Goal: Complete application form: Complete application form

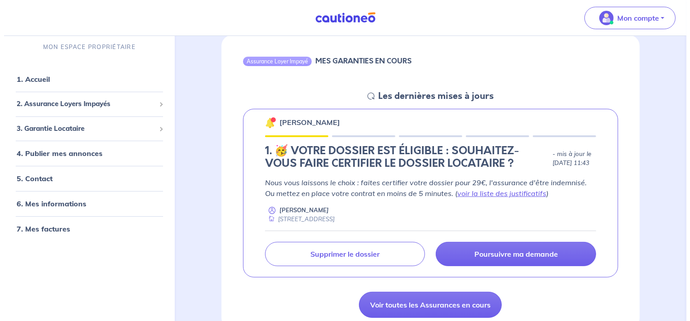
scroll to position [90, 0]
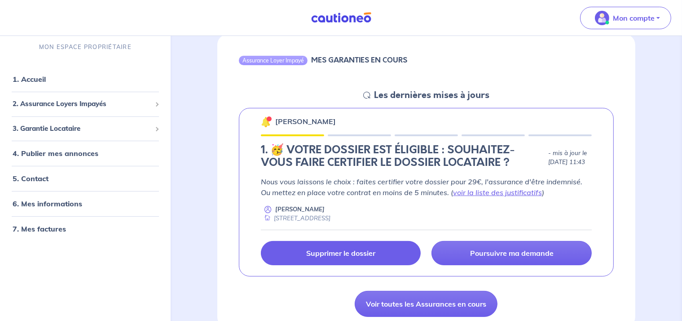
click at [342, 249] on p "Supprimer le dossier" at bounding box center [340, 252] width 69 height 9
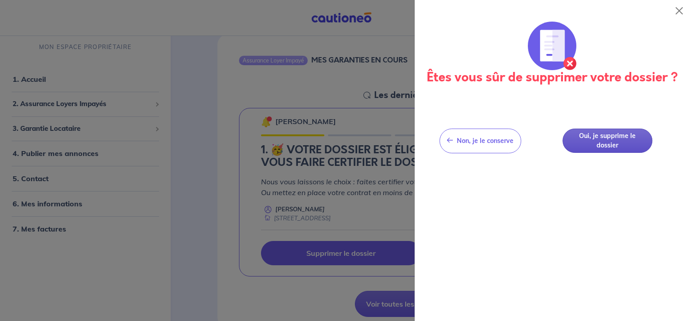
click at [614, 140] on button "Oui, je supprime le dossier" at bounding box center [607, 140] width 90 height 25
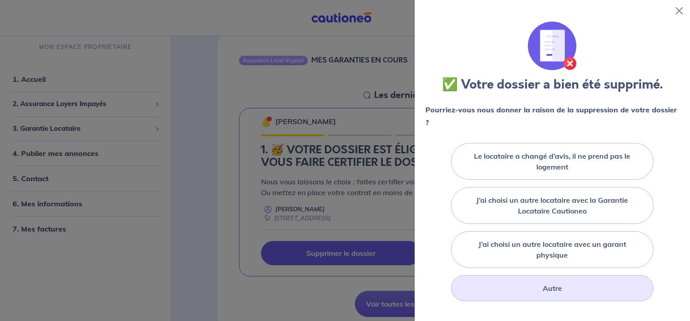
click at [551, 284] on label "Autre" at bounding box center [551, 287] width 19 height 11
click at [0, 0] on input "Autre" at bounding box center [0, 0] width 0 height 0
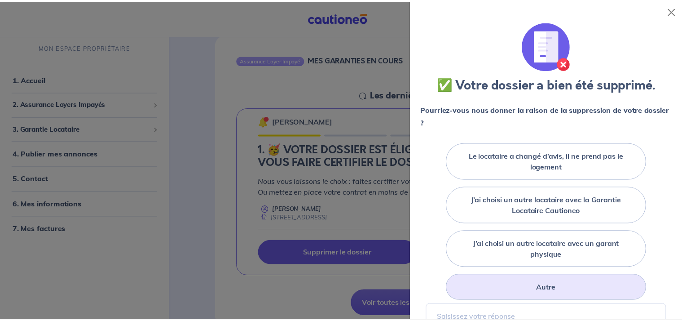
scroll to position [135, 0]
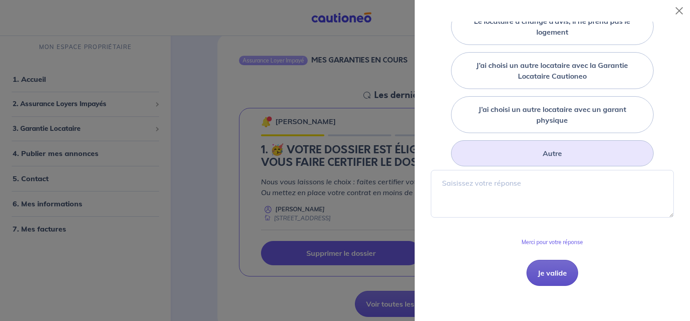
click at [560, 275] on button "Je valide" at bounding box center [552, 272] width 52 height 26
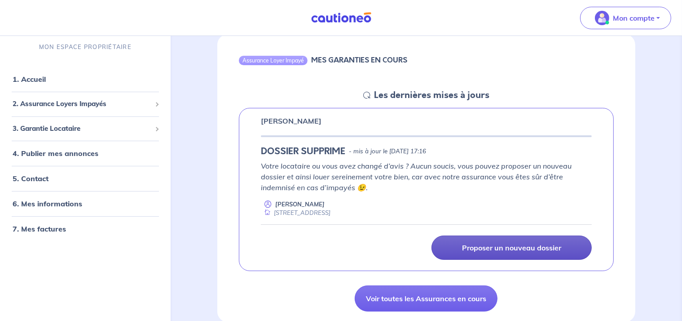
click at [502, 245] on p "Proposer un nouveau dossier" at bounding box center [511, 247] width 99 height 9
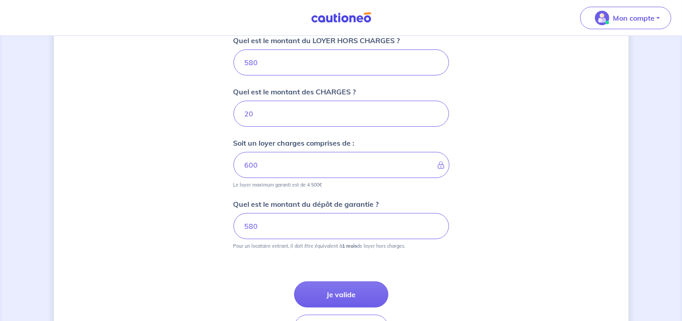
scroll to position [399, 0]
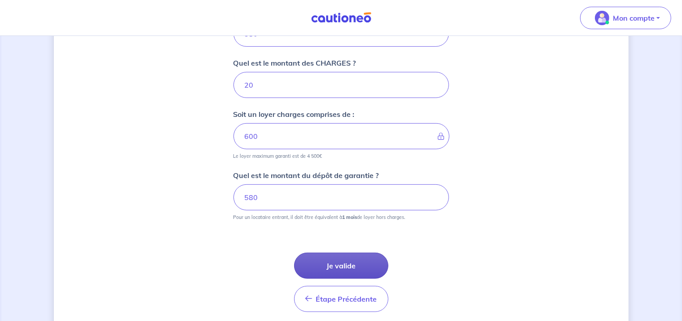
click at [343, 264] on button "Je valide" at bounding box center [341, 265] width 94 height 26
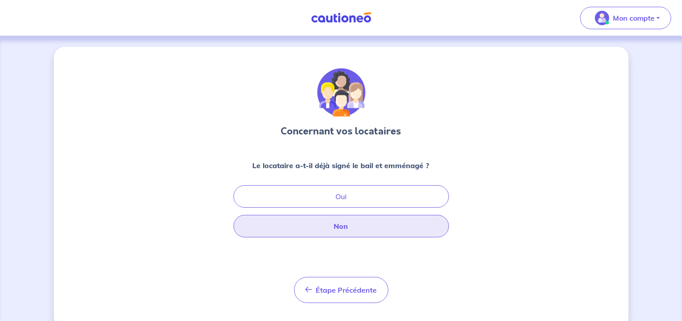
click at [330, 229] on button "Non" at bounding box center [340, 226] width 215 height 22
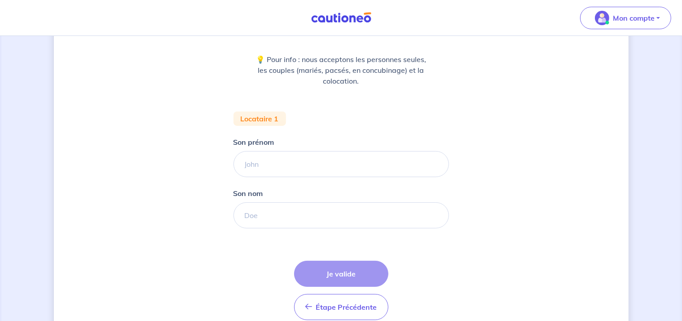
scroll to position [135, 0]
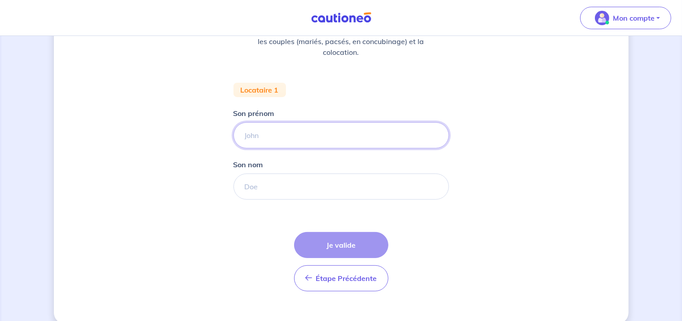
click at [292, 134] on input "Son prénom" at bounding box center [340, 135] width 215 height 26
type input "[PERSON_NAME]"
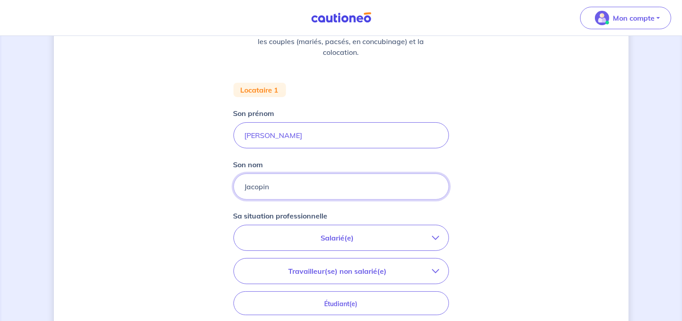
type input "Jacopin"
click at [341, 236] on p "Salarié(e)" at bounding box center [337, 237] width 189 height 11
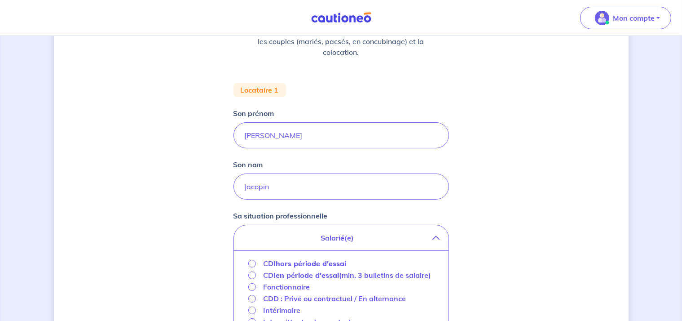
click at [317, 262] on strong "hors période d'essai" at bounding box center [311, 263] width 70 height 9
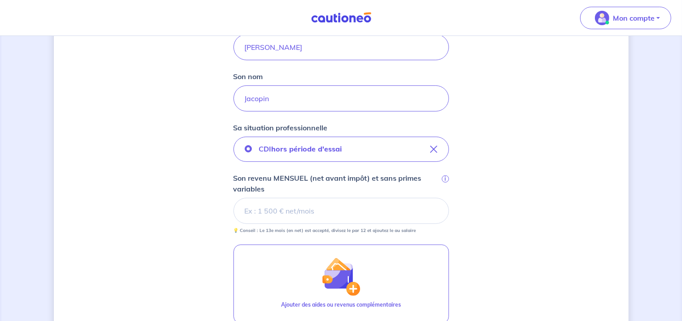
scroll to position [224, 0]
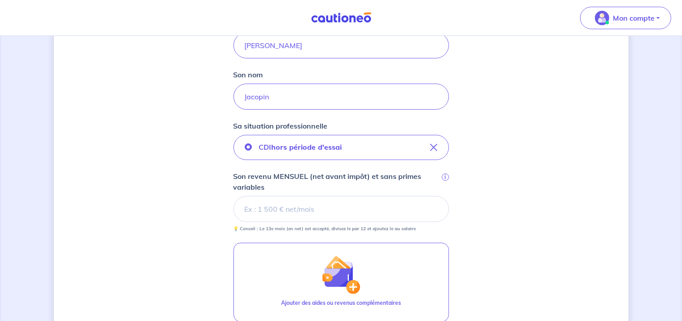
click at [281, 214] on input "Son revenu MENSUEL (net avant impôt) et sans primes variables i" at bounding box center [340, 209] width 215 height 26
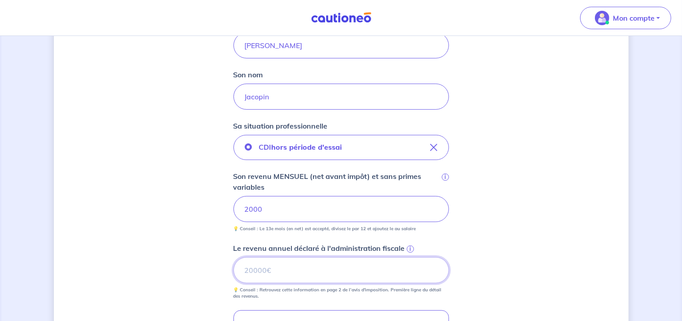
click at [295, 264] on input "Le revenu annuel déclaré à l'administration fiscale i" at bounding box center [340, 270] width 215 height 26
type input "12224"
click at [509, 240] on div "Concernant vos locataires 💡 Pour info : nous acceptons les personnes seules, le…" at bounding box center [341, 172] width 575 height 701
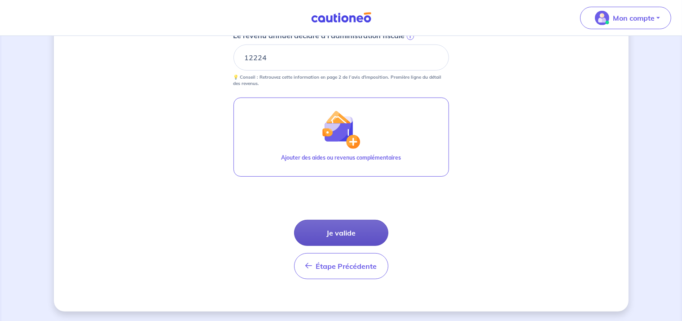
click at [348, 229] on button "Je valide" at bounding box center [341, 233] width 94 height 26
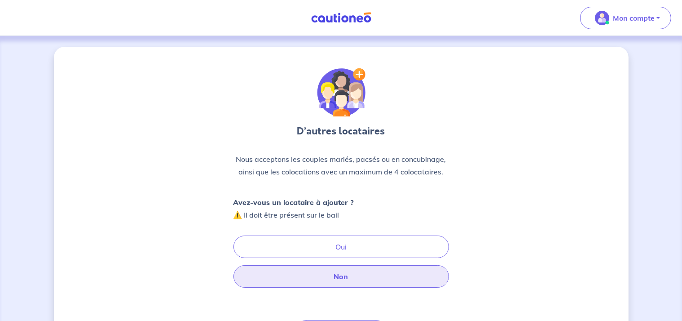
click at [343, 278] on button "Non" at bounding box center [340, 276] width 215 height 22
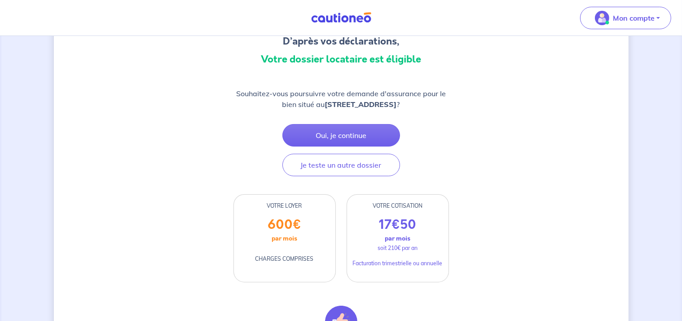
scroll to position [135, 0]
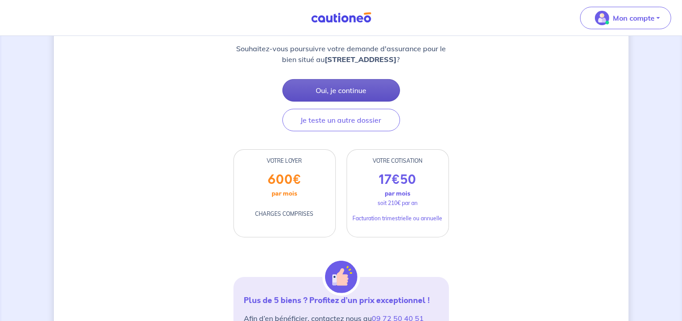
click at [355, 88] on button "Oui, je continue" at bounding box center [341, 90] width 118 height 22
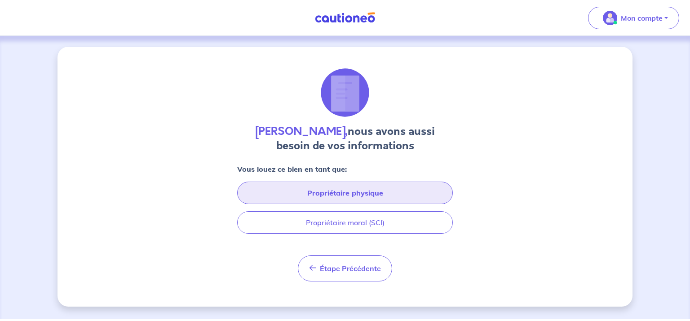
click at [330, 198] on button "Propriétaire physique" at bounding box center [344, 192] width 215 height 22
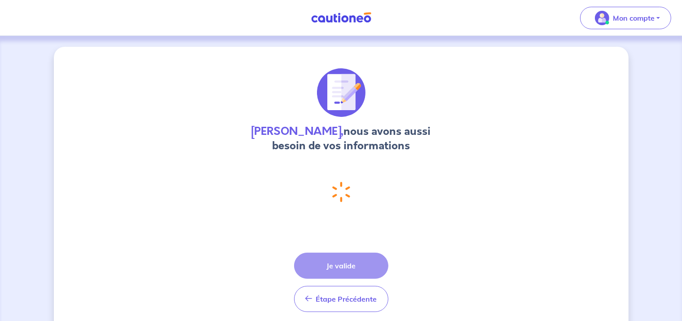
select select "FR"
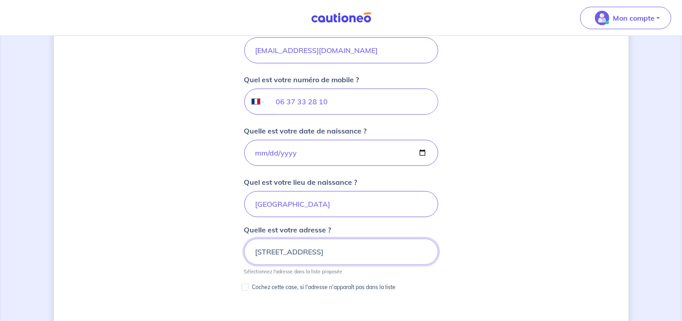
scroll to position [371, 0]
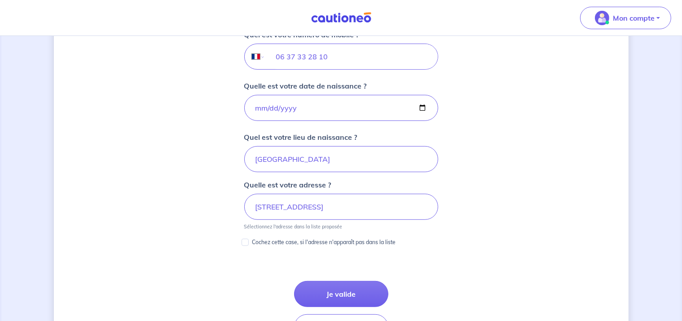
click at [469, 223] on div "[PERSON_NAME], nous avons aussi besoin de vos informations Vous louez ce bien e…" at bounding box center [341, 93] width 575 height 837
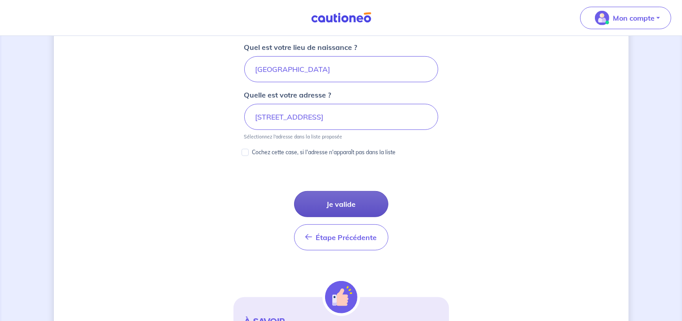
click at [347, 195] on button "Je valide" at bounding box center [341, 204] width 94 height 26
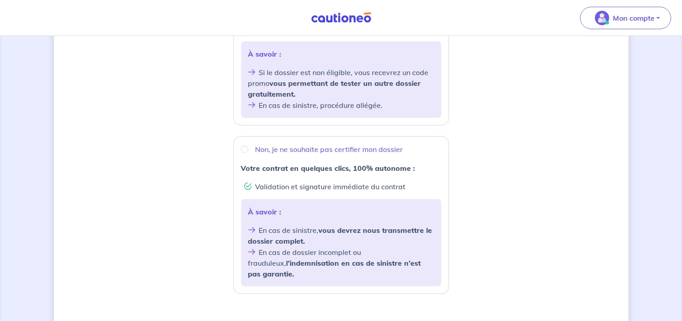
scroll to position [269, 0]
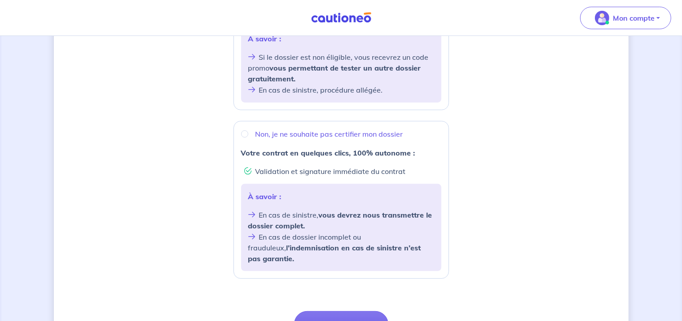
click at [247, 132] on div "Non, je ne souhaite pas certifier mon dossier" at bounding box center [341, 133] width 200 height 11
radio input "true"
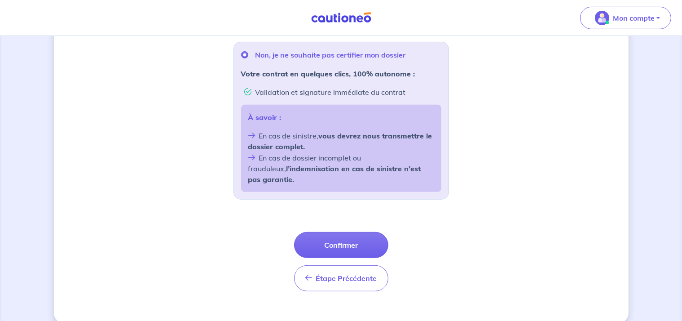
scroll to position [352, 0]
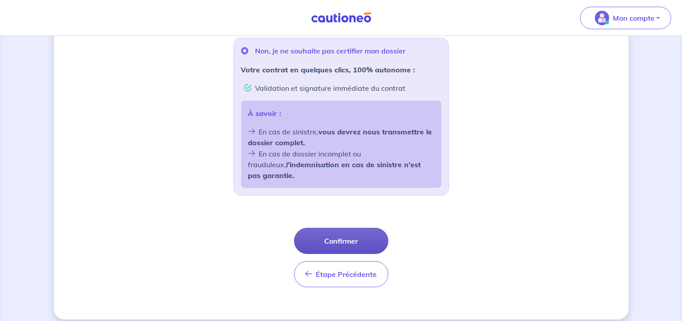
click at [373, 236] on button "Confirmer" at bounding box center [341, 241] width 94 height 26
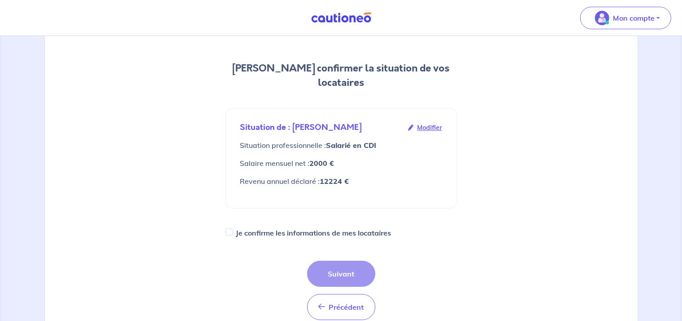
scroll to position [90, 0]
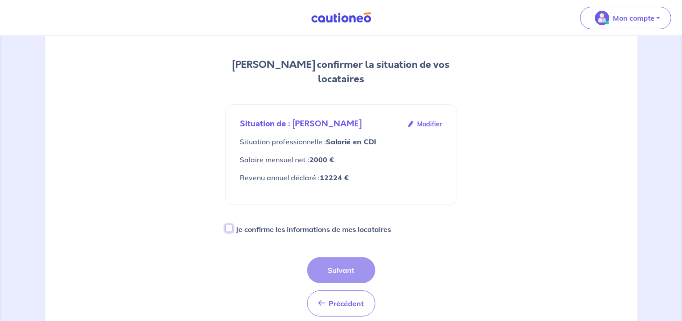
click at [232, 224] on input "Je confirme les informations de mes locataires" at bounding box center [228, 227] width 7 height 7
checkbox input "true"
click at [232, 257] on div "Précédent Précédent Suivant" at bounding box center [341, 286] width 232 height 59
click at [339, 257] on button "Suivant" at bounding box center [341, 270] width 68 height 26
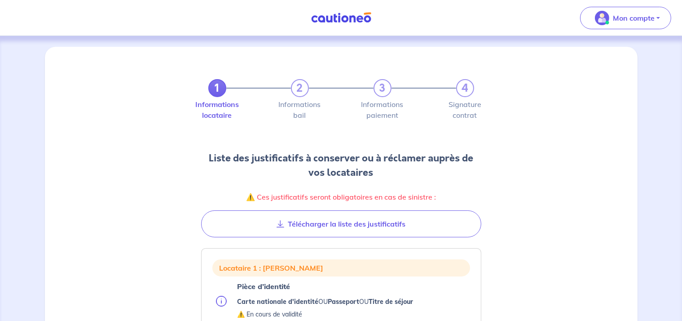
click at [544, 185] on div "1 2 3 4 Informations locataire Informations bail Informations paiement Signatur…" at bounding box center [341, 147] width 582 height 180
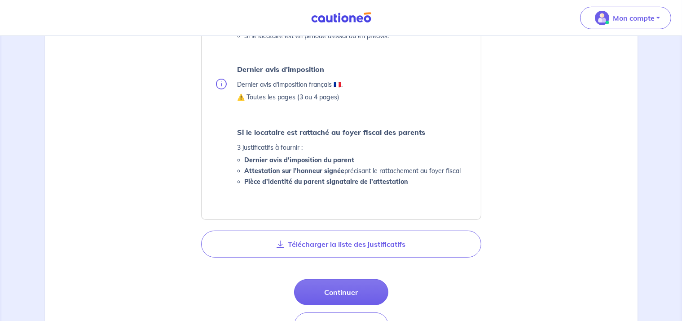
scroll to position [494, 0]
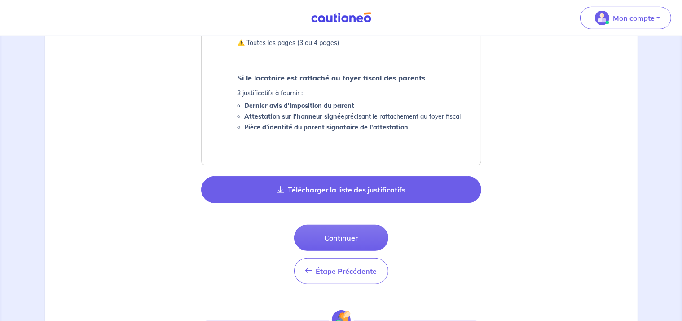
click at [345, 190] on button "Télécharger la liste des justificatifs" at bounding box center [341, 189] width 280 height 27
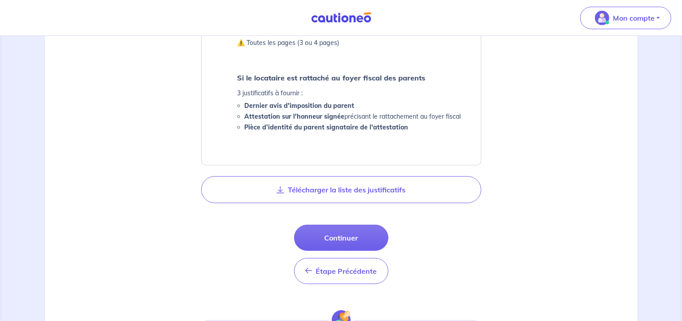
click at [500, 256] on div "Locataire 1 : [PERSON_NAME] d’identité Carte nationale d'identité OU Passeport …" at bounding box center [341, 83] width 582 height 681
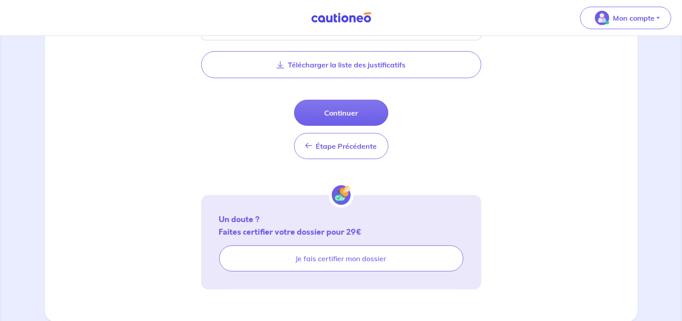
scroll to position [574, 0]
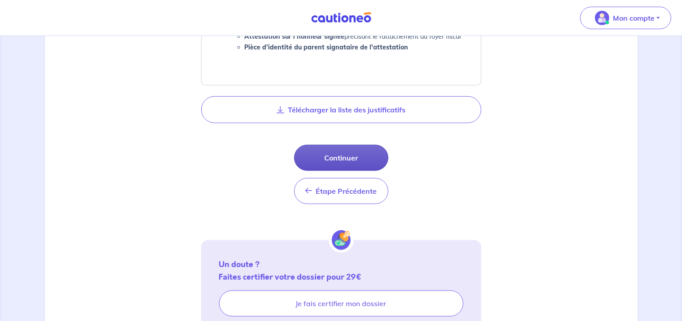
click at [357, 156] on button "Continuer" at bounding box center [341, 158] width 94 height 26
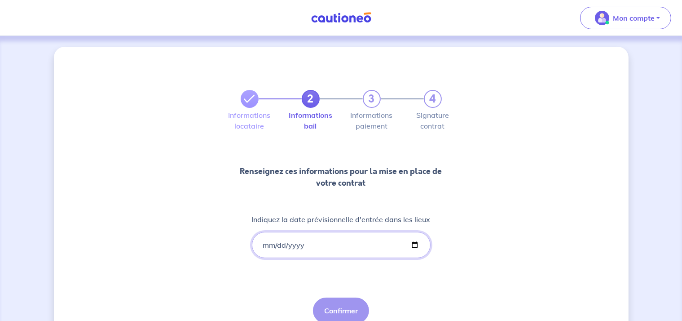
click at [264, 246] on input "Indiquez la date prévisionnelle d'entrée dans les lieux" at bounding box center [341, 245] width 179 height 26
click at [266, 245] on input "Indiquez la date prévisionnelle d'entrée dans les lieux" at bounding box center [341, 245] width 179 height 26
click at [280, 244] on input "Indiquez la date prévisionnelle d'entrée dans les lieux" at bounding box center [341, 245] width 179 height 26
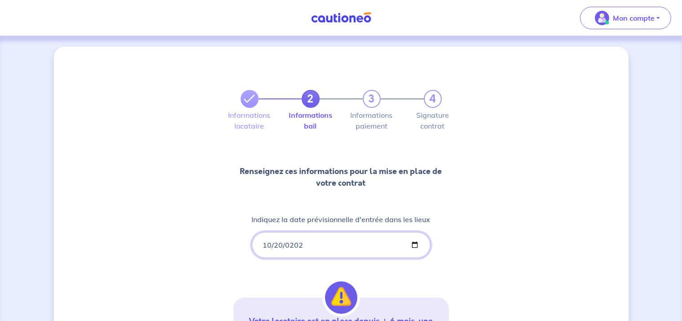
type input "[DATE]"
click at [471, 196] on div "2 3 4 Informations locataire Informations bail Informations paiement Signature …" at bounding box center [341, 264] width 575 height 435
click at [253, 97] on icon at bounding box center [249, 98] width 11 height 11
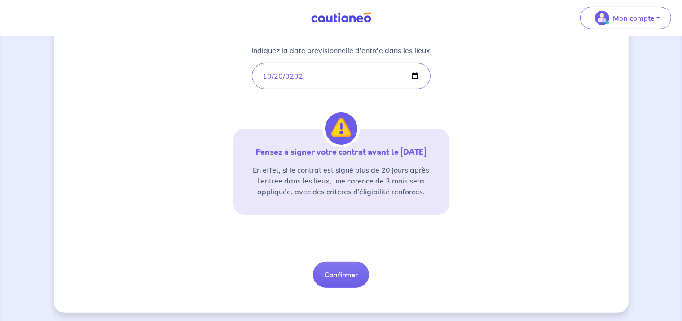
scroll to position [171, 0]
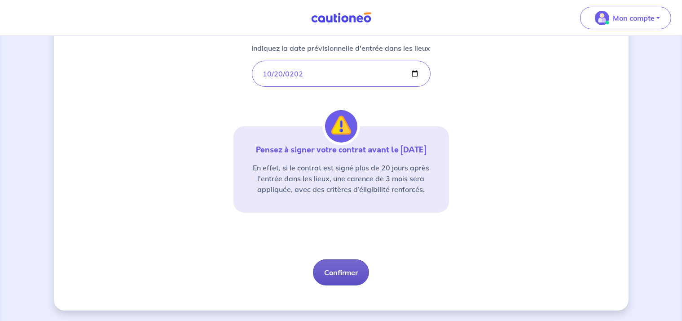
click at [343, 278] on button "Confirmer" at bounding box center [341, 272] width 56 height 26
select select "FR"
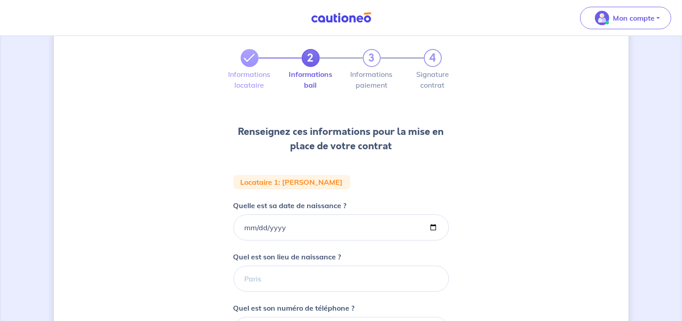
scroll to position [90, 0]
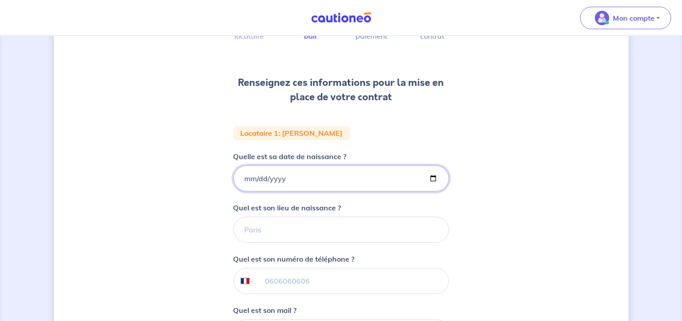
click at [244, 180] on input "Quelle est sa date de naissance ?" at bounding box center [340, 178] width 215 height 26
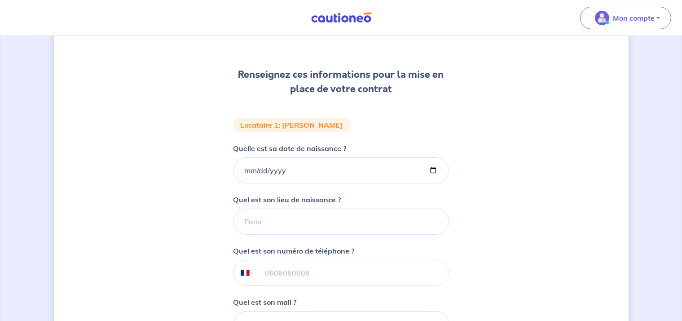
scroll to position [0, 0]
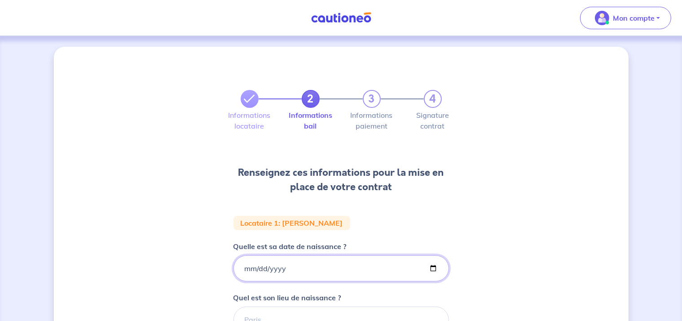
click at [245, 262] on input "Quelle est sa date de naissance ?" at bounding box center [340, 268] width 215 height 26
type input "[DATE]"
click at [210, 200] on div "2 3 4 Informations locataire Informations bail Informations paiement Signature …" at bounding box center [341, 303] width 575 height 512
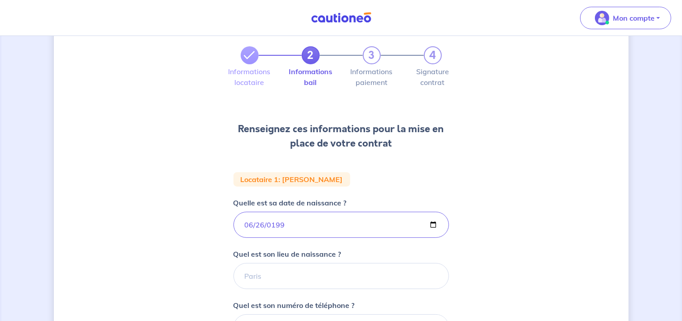
scroll to position [90, 0]
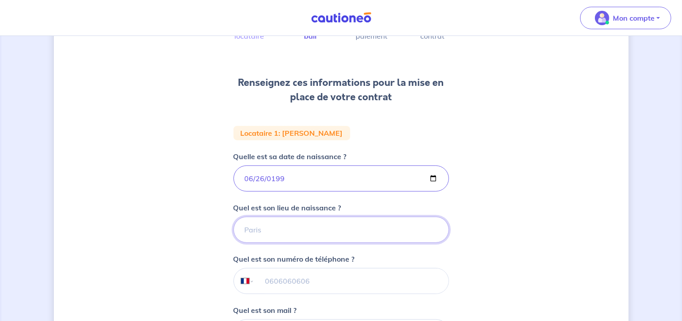
click at [273, 225] on input "Quel est son lieu de naissance ?" at bounding box center [340, 229] width 215 height 26
type input "[GEOGRAPHIC_DATA]"
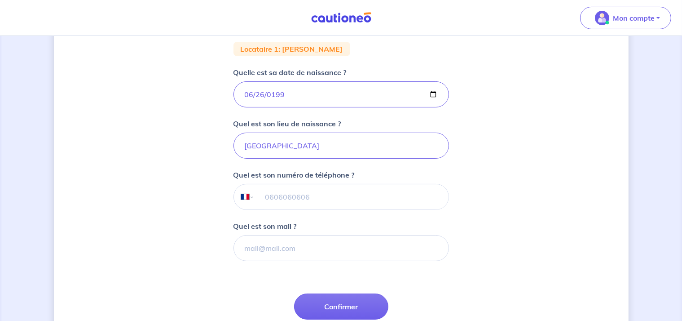
scroll to position [180, 0]
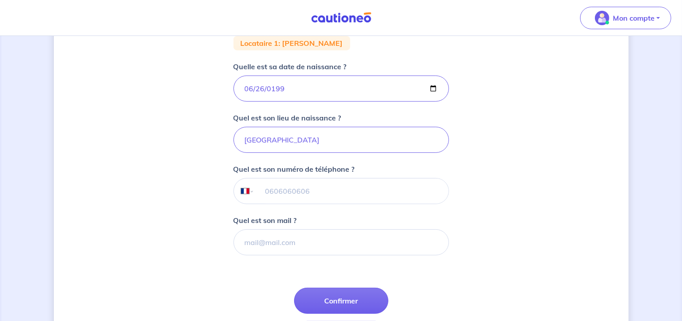
click at [277, 193] on input "tel" at bounding box center [351, 190] width 194 height 25
type input "06 86 63 69 73"
click at [270, 237] on input "Quel est son mail ?" at bounding box center [340, 242] width 215 height 26
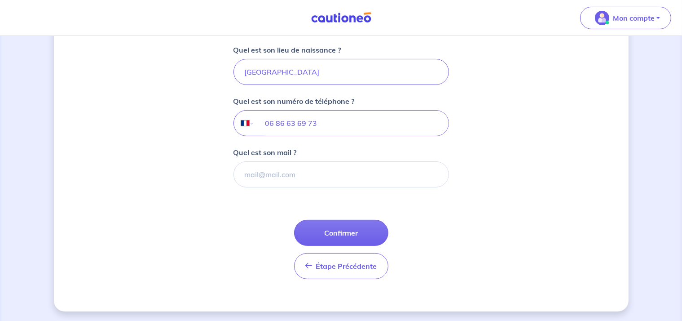
scroll to position [248, 0]
click at [344, 237] on button "Confirmer" at bounding box center [341, 232] width 94 height 26
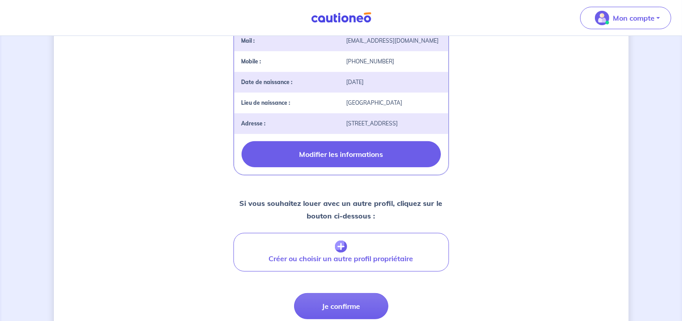
scroll to position [269, 0]
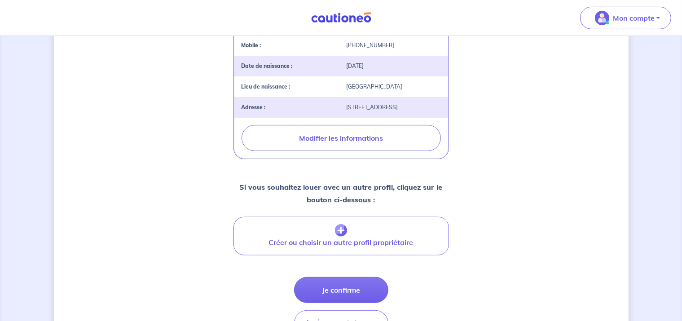
click at [518, 191] on div "2 3 4 Informations locataire Informations bail Informations paiement Signature …" at bounding box center [341, 72] width 575 height 591
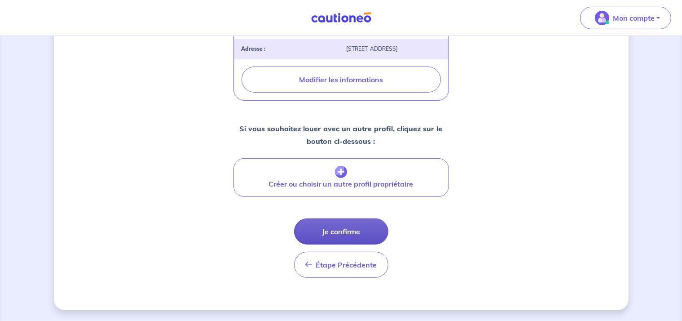
click at [360, 231] on button "Je confirme" at bounding box center [341, 231] width 94 height 26
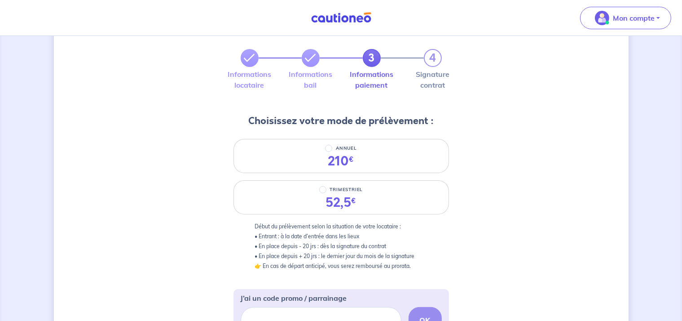
scroll to position [90, 0]
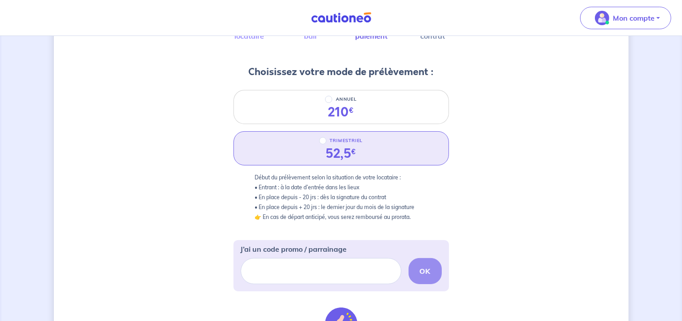
click at [328, 146] on div "52,5 €" at bounding box center [341, 153] width 31 height 15
radio input "true"
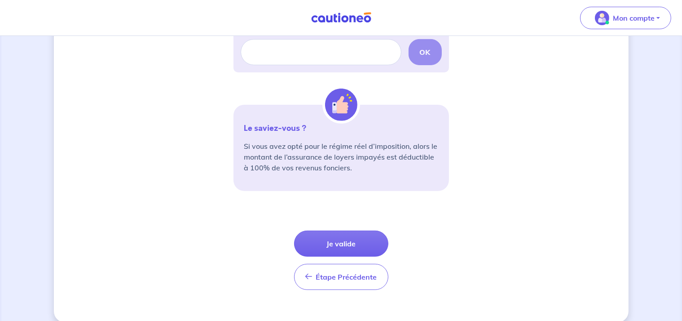
scroll to position [314, 0]
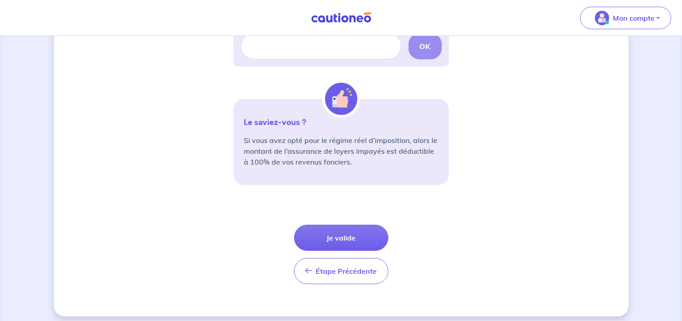
drag, startPoint x: 336, startPoint y: 233, endPoint x: 314, endPoint y: 191, distance: 47.0
click at [314, 191] on form "3 4 Informations locataire Informations bail Informations paiement Signature co…" at bounding box center [340, 22] width 215 height 537
click at [339, 235] on button "Je valide" at bounding box center [341, 237] width 94 height 26
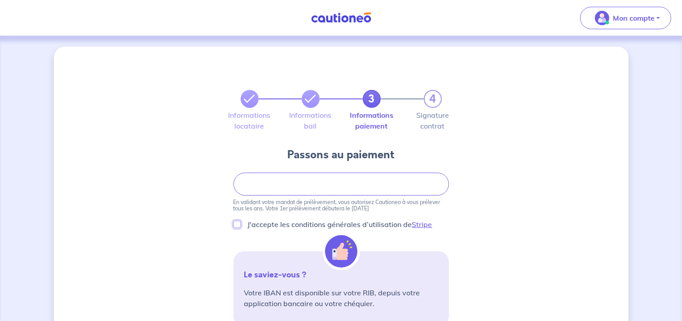
click at [238, 224] on input "J'accepte les conditions générales d’utilisation de Stripe" at bounding box center [236, 223] width 7 height 7
checkbox input "true"
click at [543, 188] on div "3 4 Informations locataire Informations bail Informations paiement Signature co…" at bounding box center [341, 304] width 575 height 514
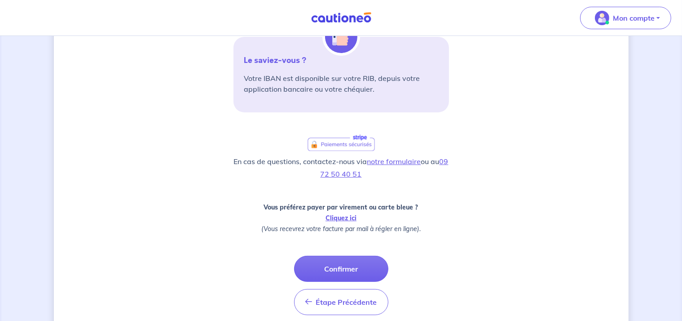
scroll to position [251, 0]
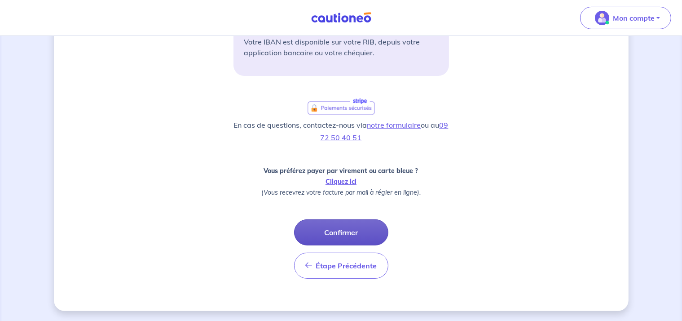
click at [345, 230] on button "Confirmer" at bounding box center [341, 232] width 94 height 26
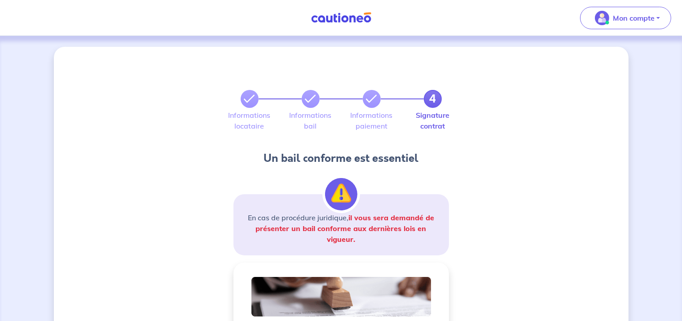
click at [526, 160] on div "4 Informations locataire Informations bail Informations paiement Signature cont…" at bounding box center [341, 301] width 575 height 508
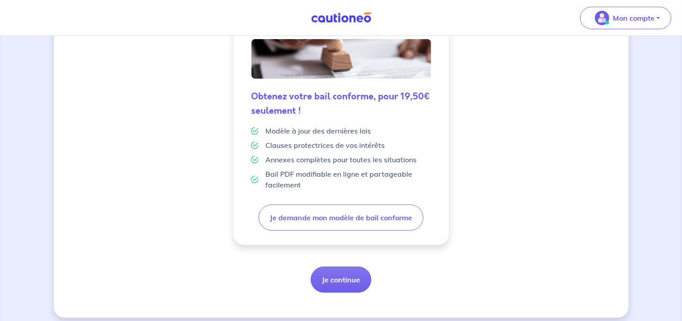
scroll to position [245, 0]
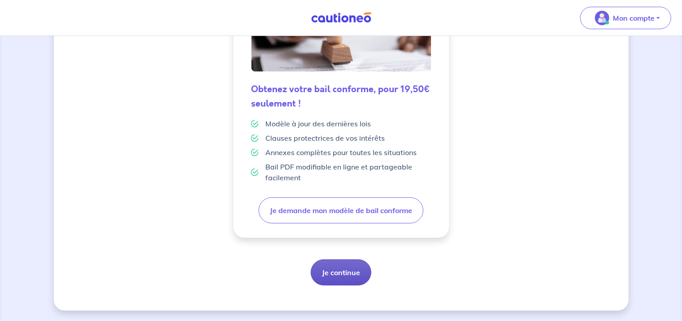
click at [337, 270] on button "Je continue" at bounding box center [341, 272] width 61 height 26
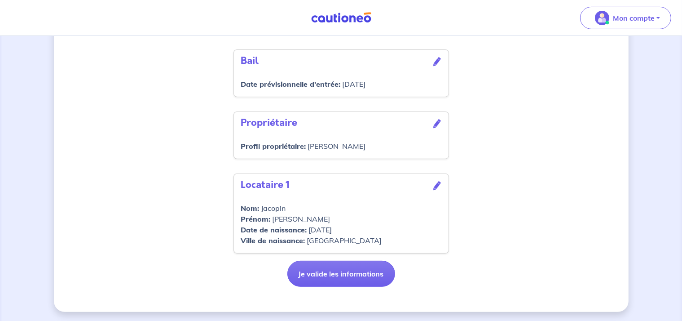
scroll to position [289, 0]
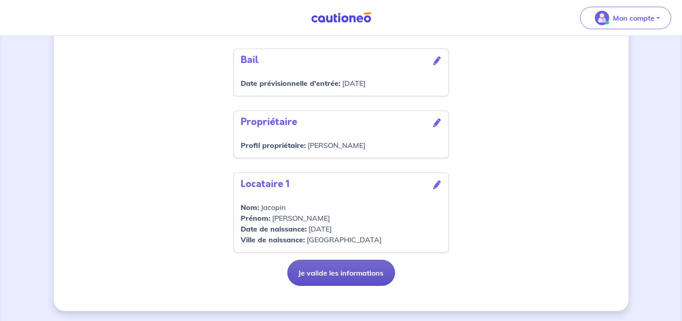
click at [355, 266] on button "Je valide les informations" at bounding box center [341, 272] width 108 height 26
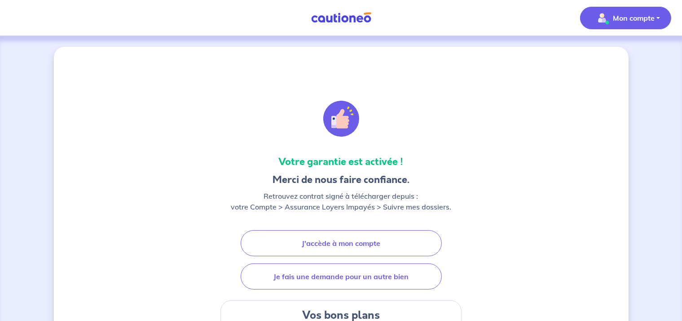
click at [638, 17] on p "Mon compte" at bounding box center [634, 18] width 42 height 11
click at [632, 56] on link "Mes informations" at bounding box center [616, 55] width 72 height 14
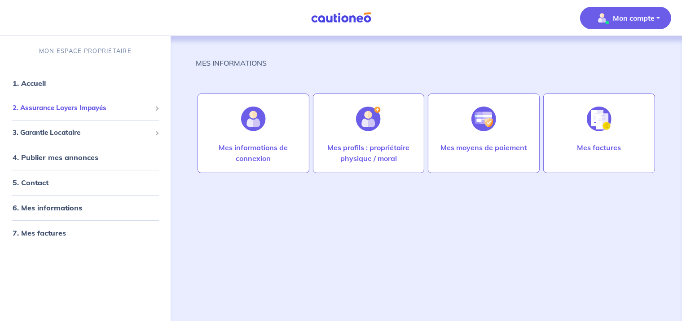
click at [65, 114] on div "2. Assurance Loyers Impayés" at bounding box center [85, 108] width 163 height 18
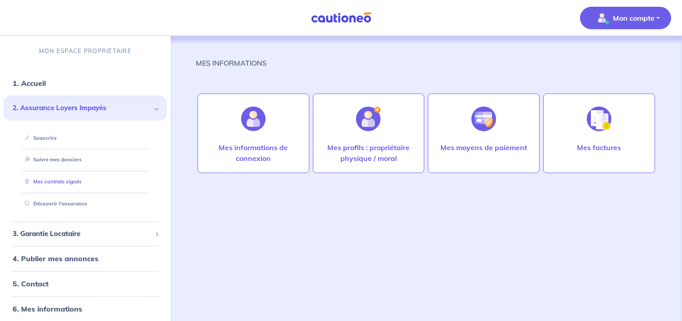
click at [60, 178] on link "Mes contrats signés" at bounding box center [51, 181] width 61 height 6
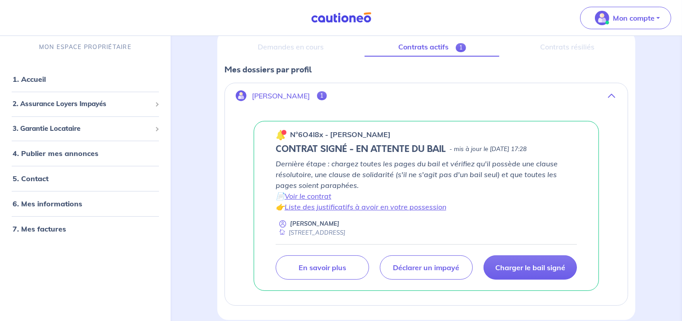
scroll to position [135, 0]
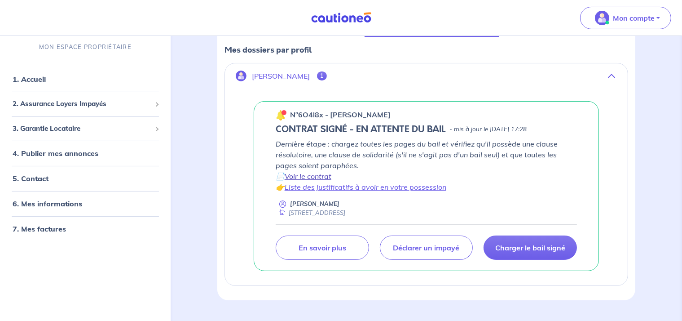
click at [307, 176] on link "Voir le contrat" at bounding box center [308, 175] width 47 height 9
click at [371, 188] on link "Liste des justificatifs à avoir en votre possession" at bounding box center [366, 186] width 162 height 9
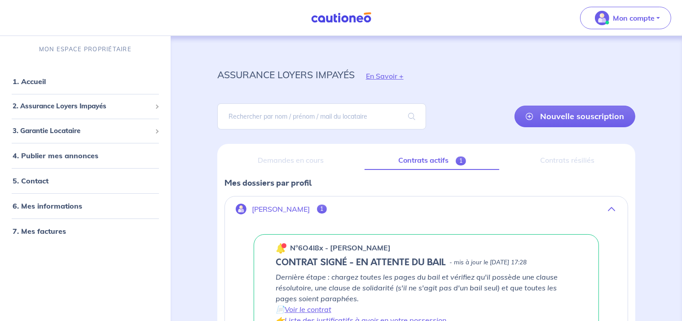
scroll to position [0, 0]
